Goal: Navigation & Orientation: Find specific page/section

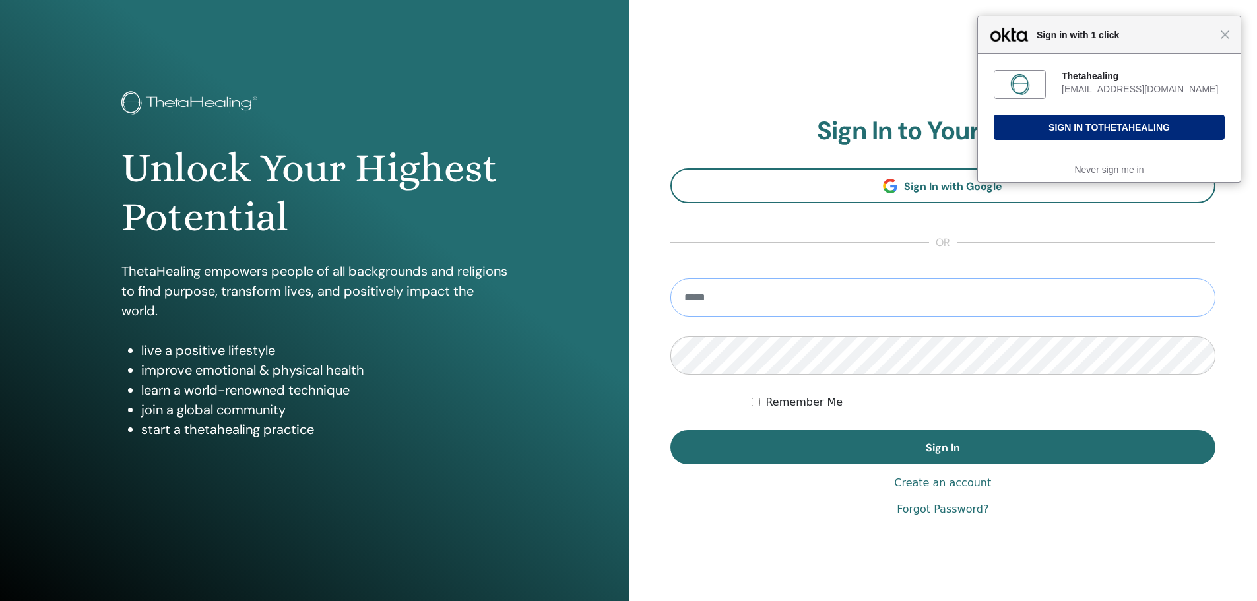
type input "**********"
click at [319, 112] on button "Sign In to Thetahealing" at bounding box center [1109, 127] width 231 height 25
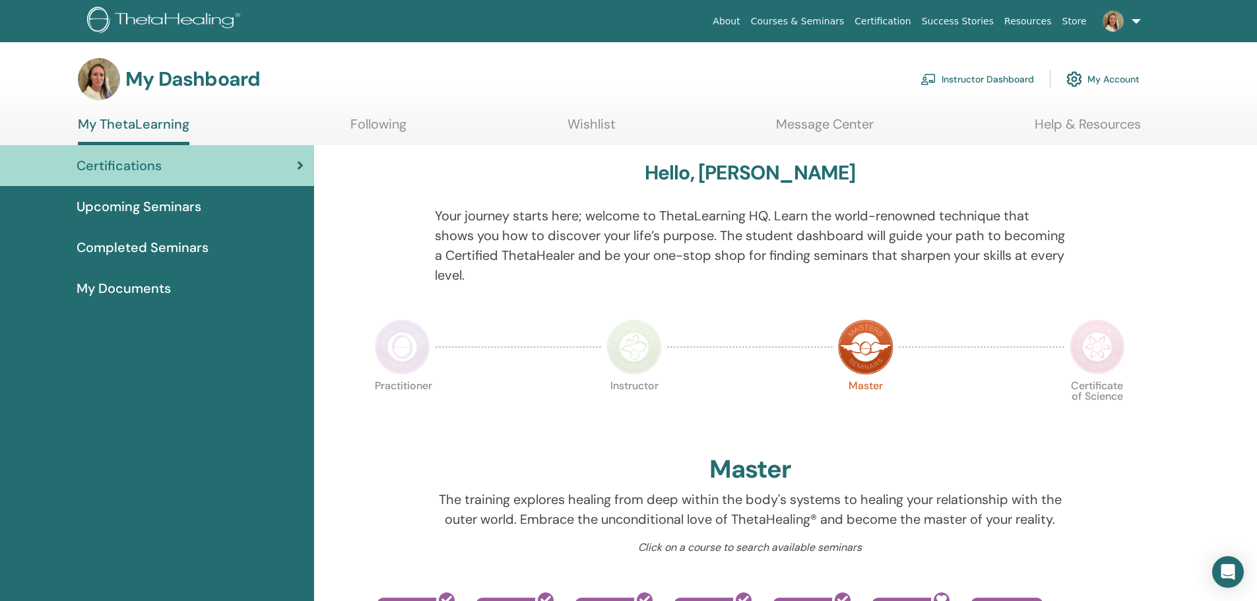
click at [843, 20] on link "Courses & Seminars" at bounding box center [798, 21] width 104 height 24
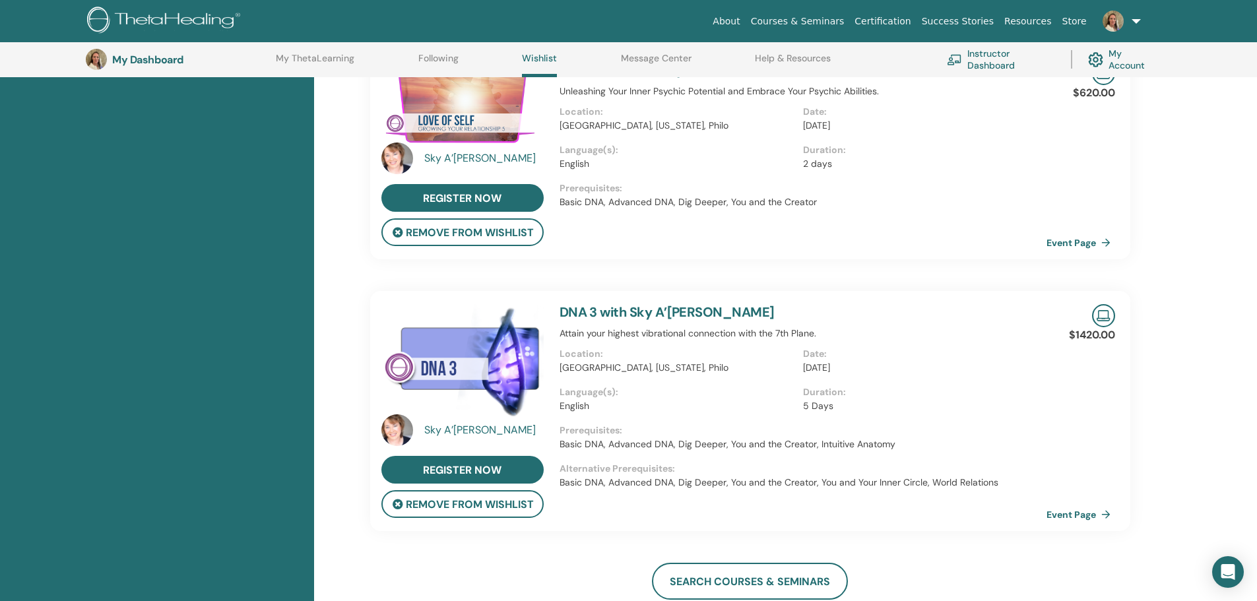
scroll to position [1553, 0]
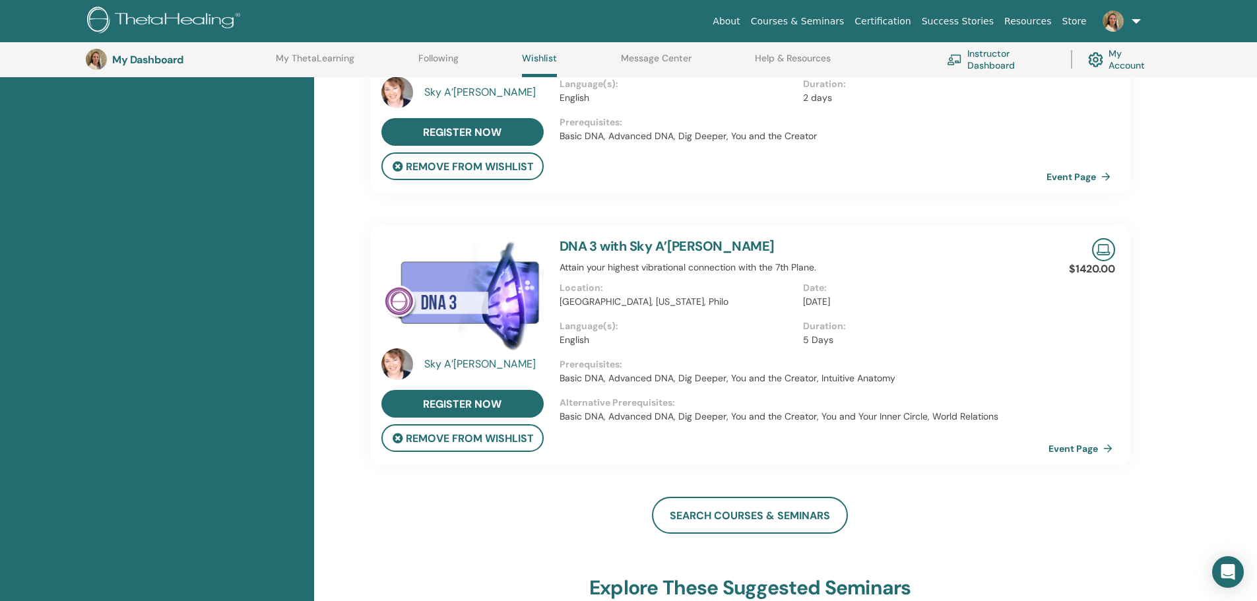
click at [1055, 439] on link "Event Page" at bounding box center [1083, 449] width 69 height 20
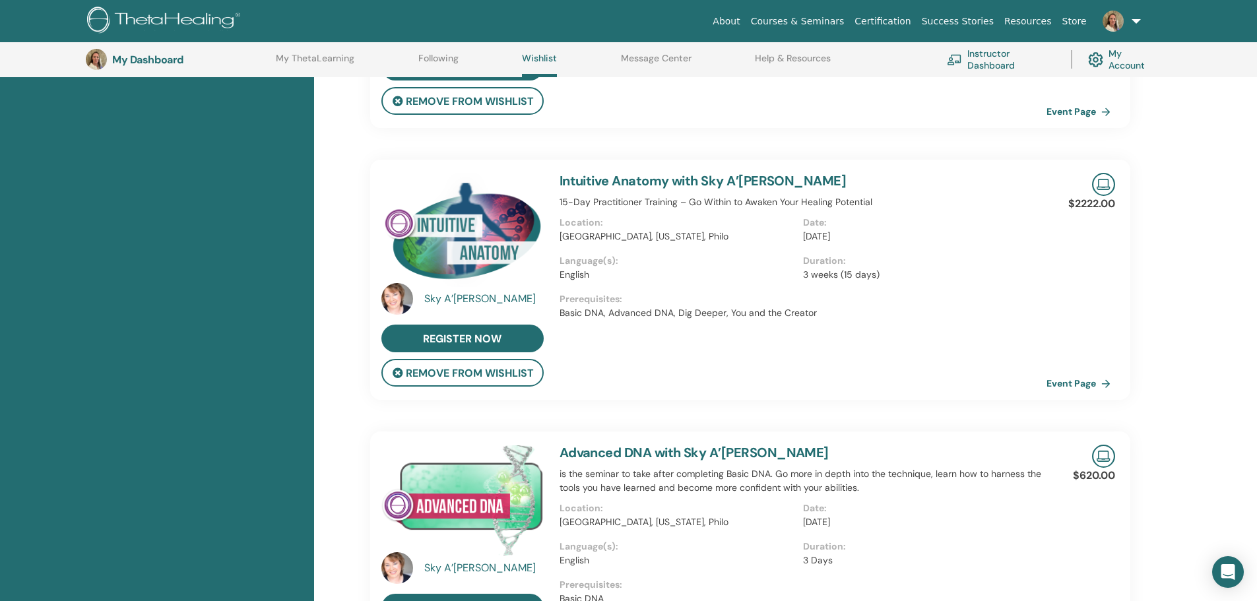
scroll to position [431, 0]
